Goal: Transaction & Acquisition: Register for event/course

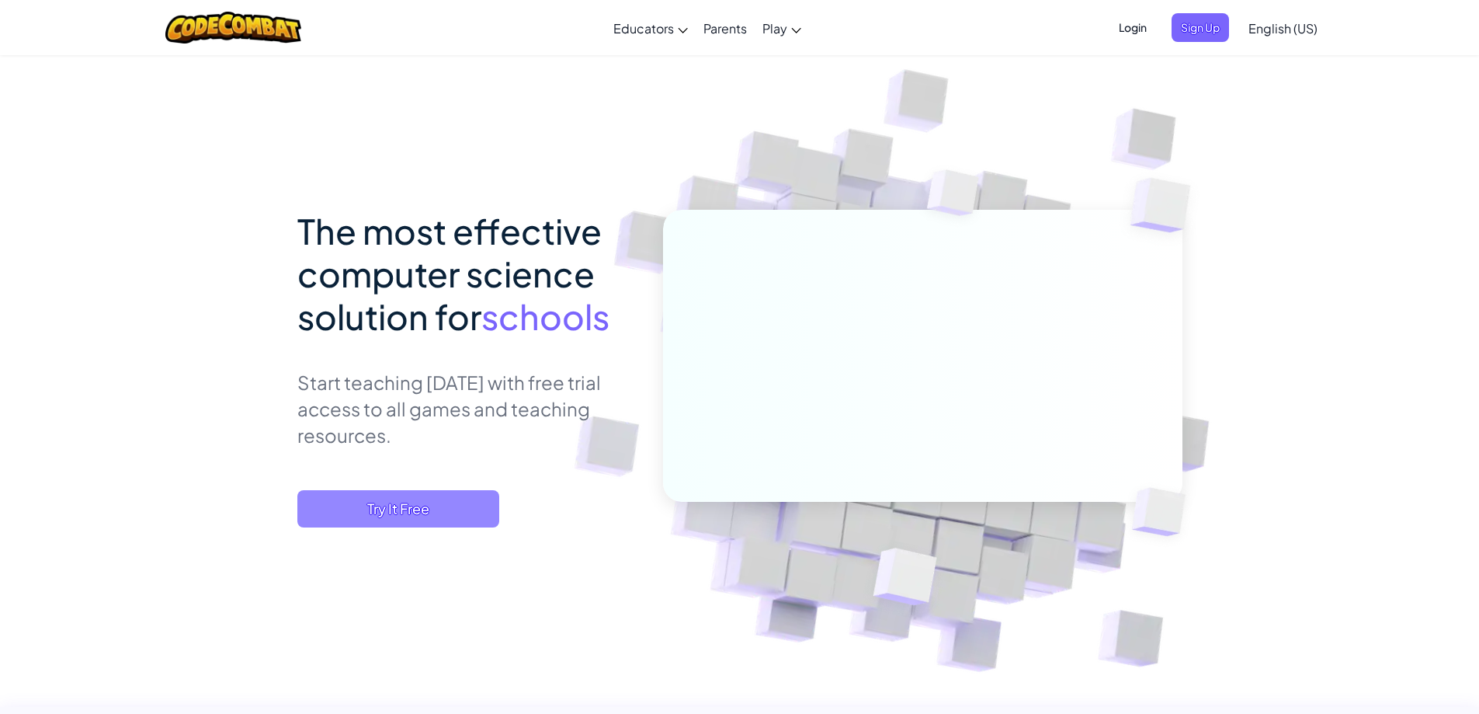
click at [393, 516] on span "Try It Free" at bounding box center [398, 508] width 202 height 37
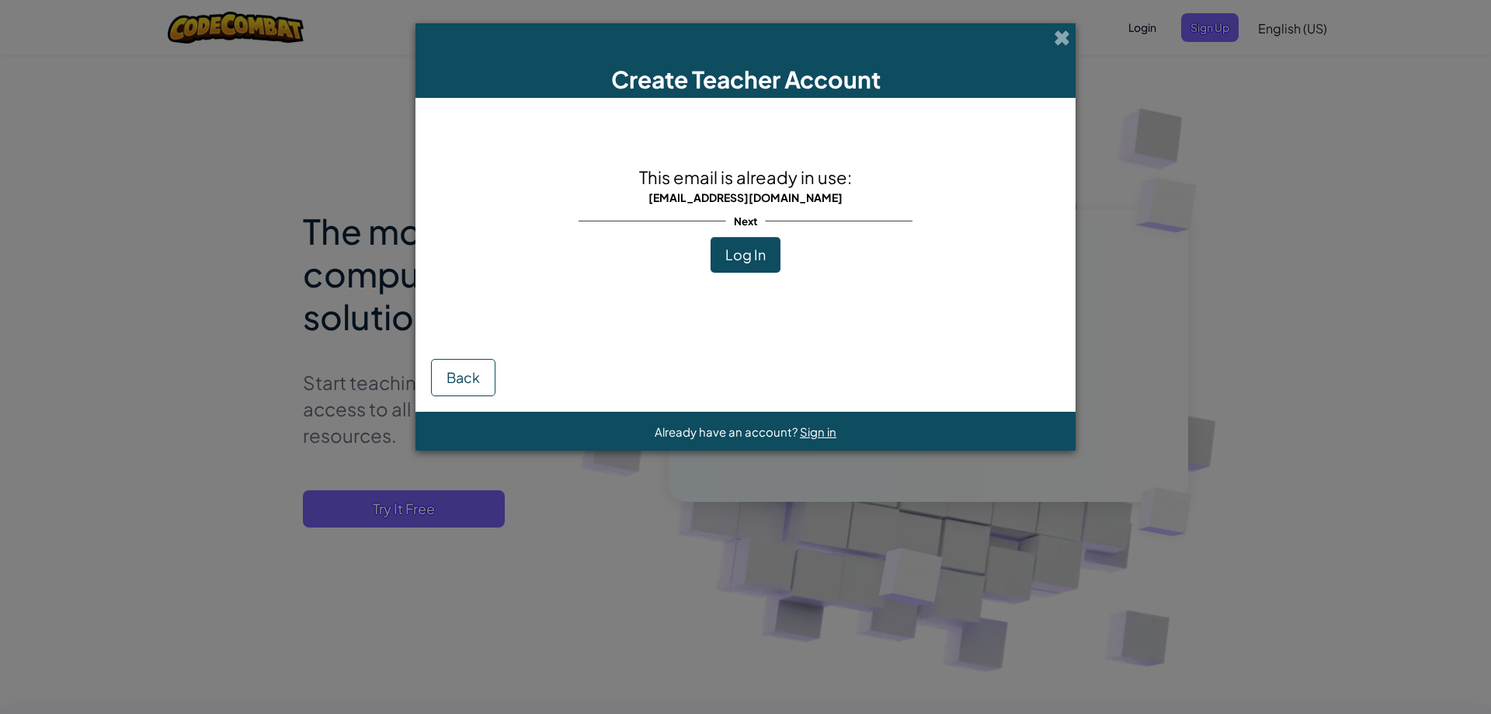
click at [762, 249] on span "Log In" at bounding box center [745, 254] width 40 height 18
